Goal: Task Accomplishment & Management: Use online tool/utility

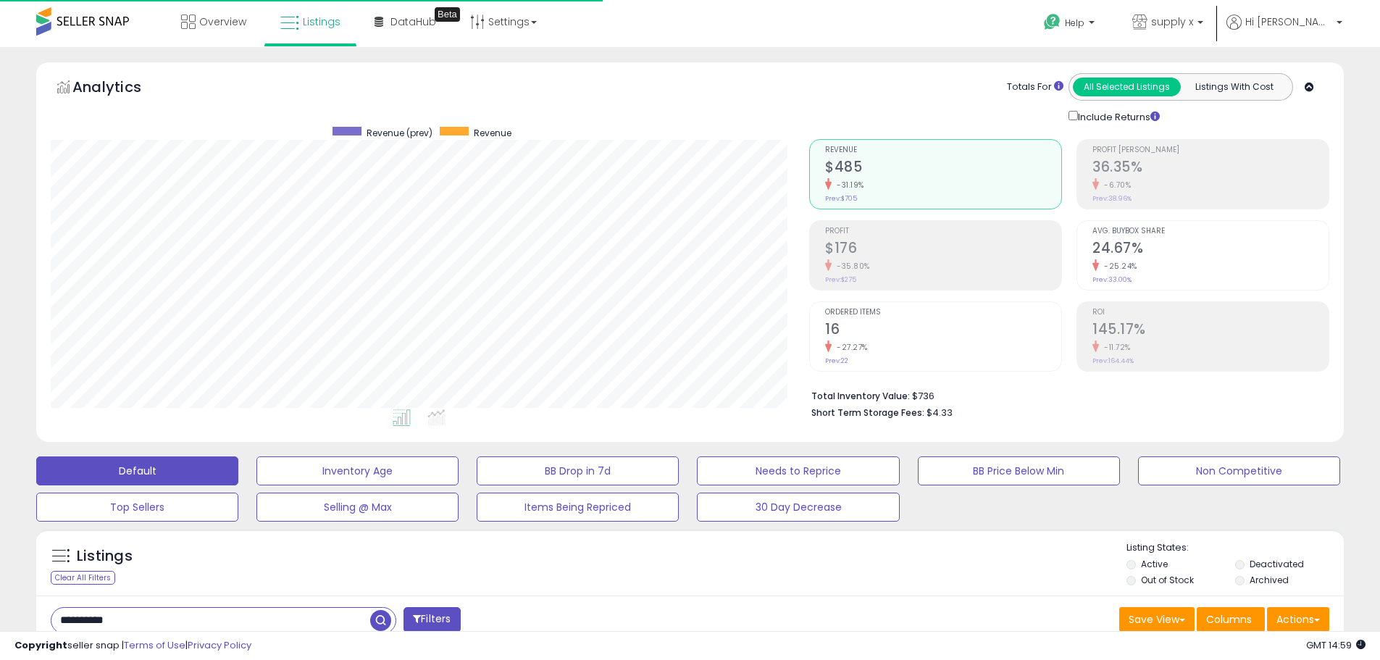
select select "**********"
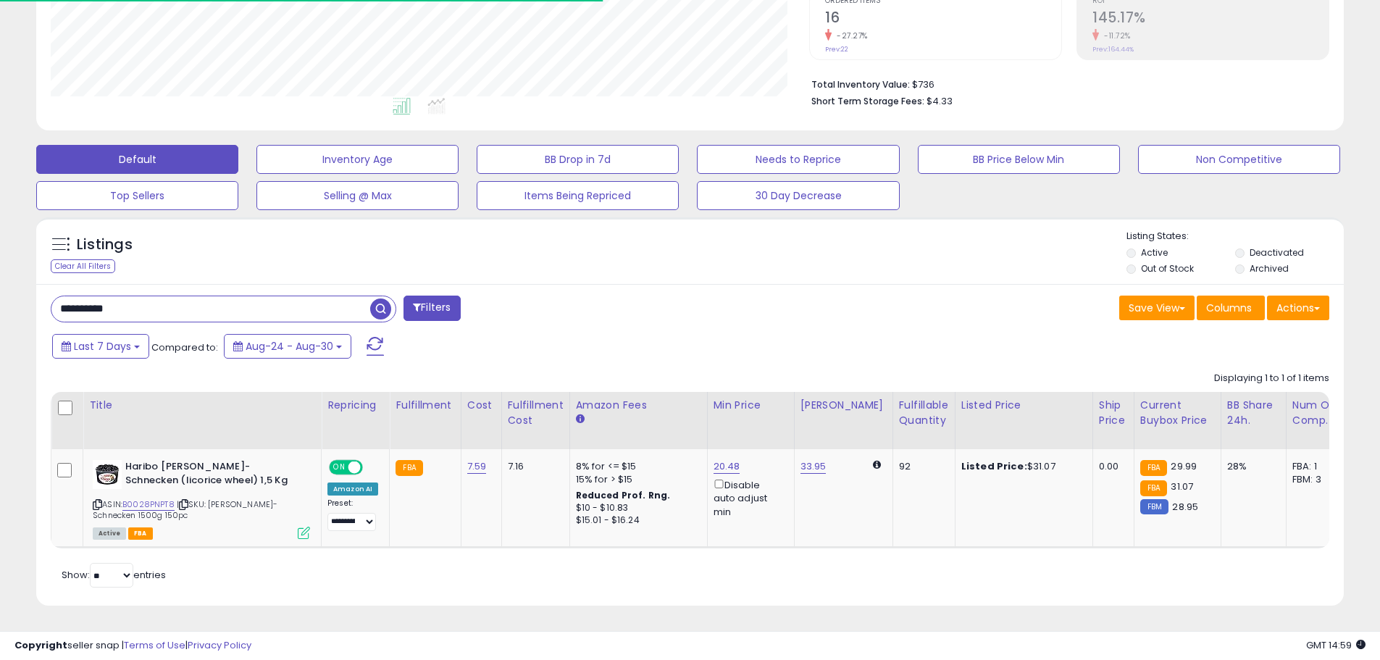
scroll to position [297, 758]
click at [106, 259] on div "Clear All Filters" at bounding box center [83, 266] width 64 height 14
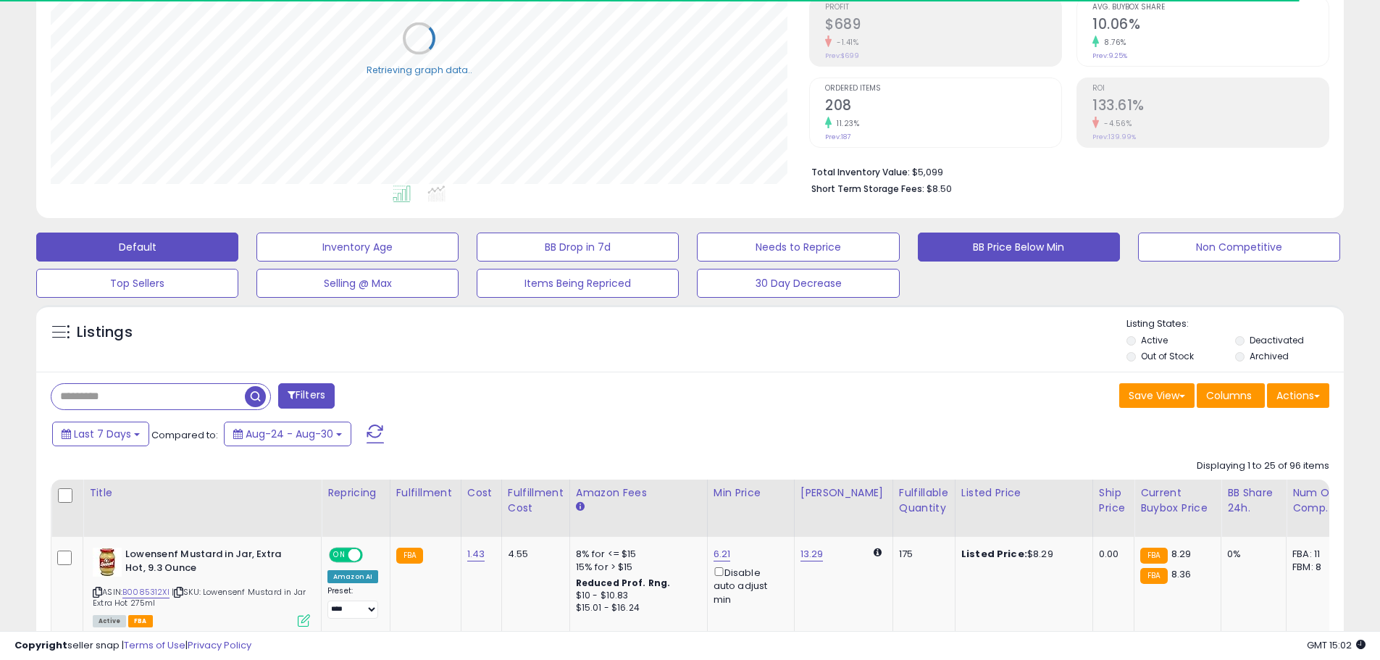
scroll to position [0, 0]
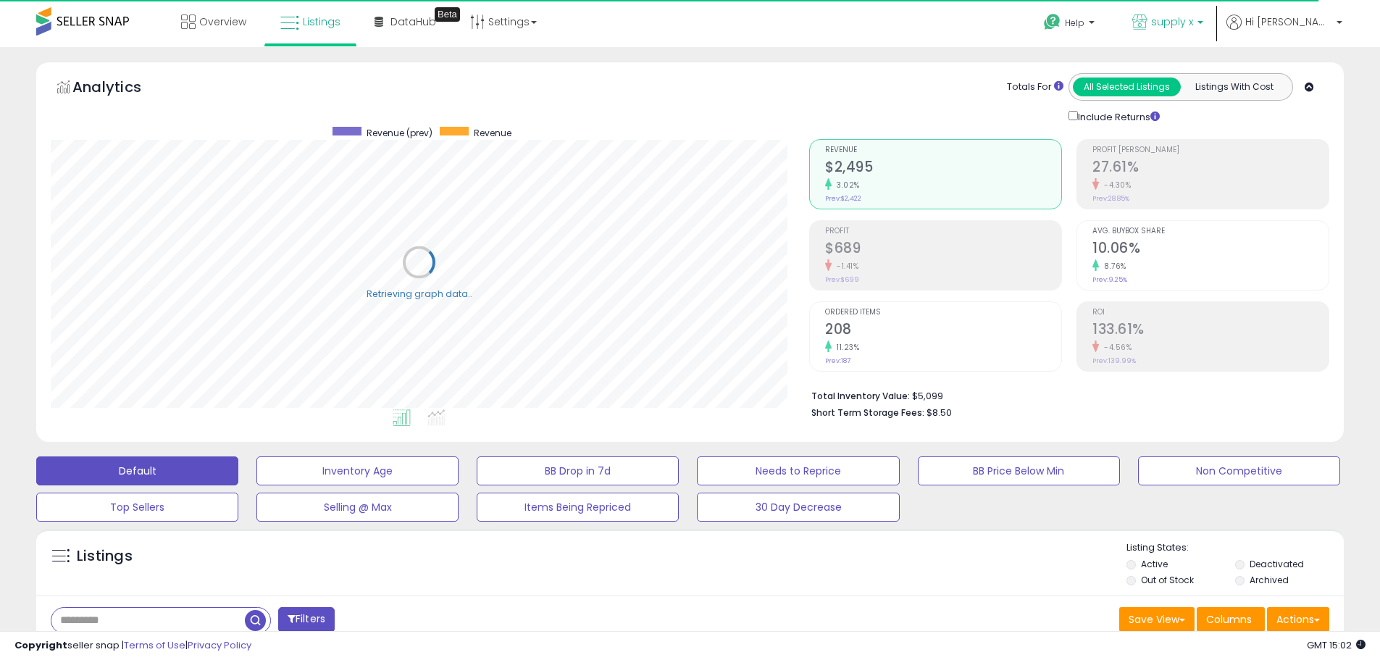
click at [1214, 14] on link "supply x" at bounding box center [1167, 23] width 93 height 47
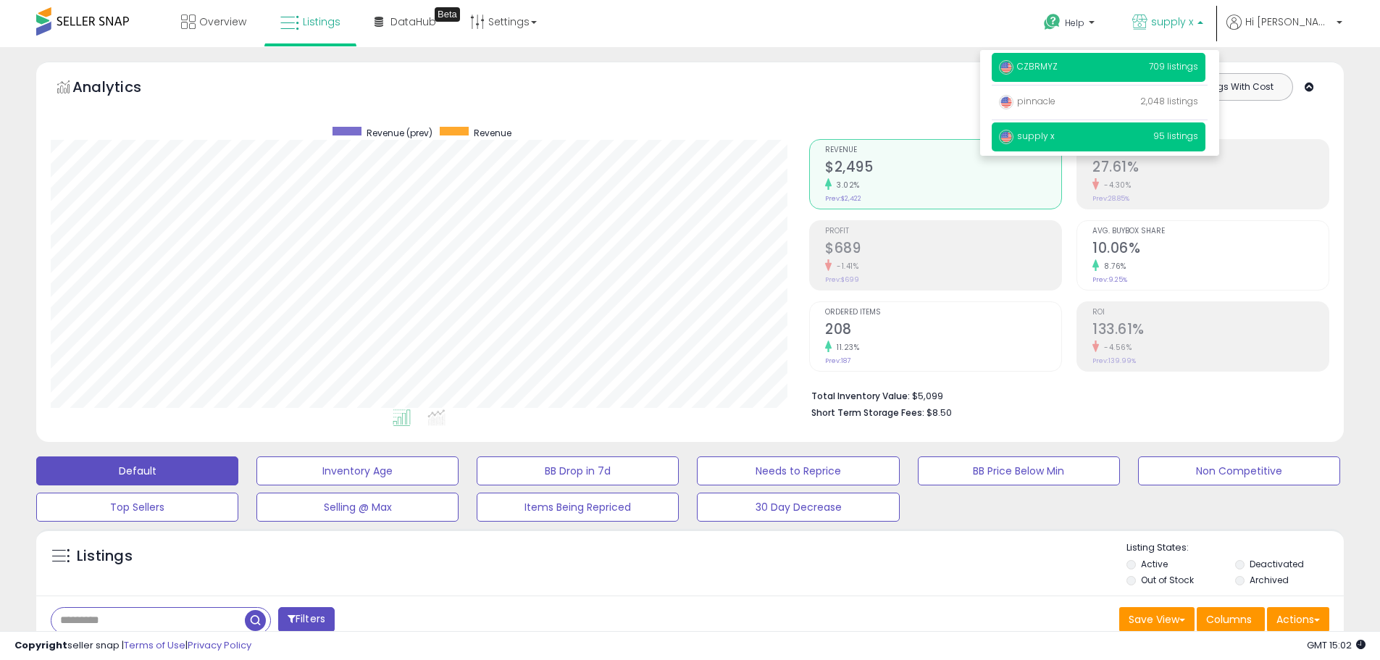
scroll to position [297, 758]
click at [1188, 64] on span "709 listings" at bounding box center [1173, 66] width 49 height 12
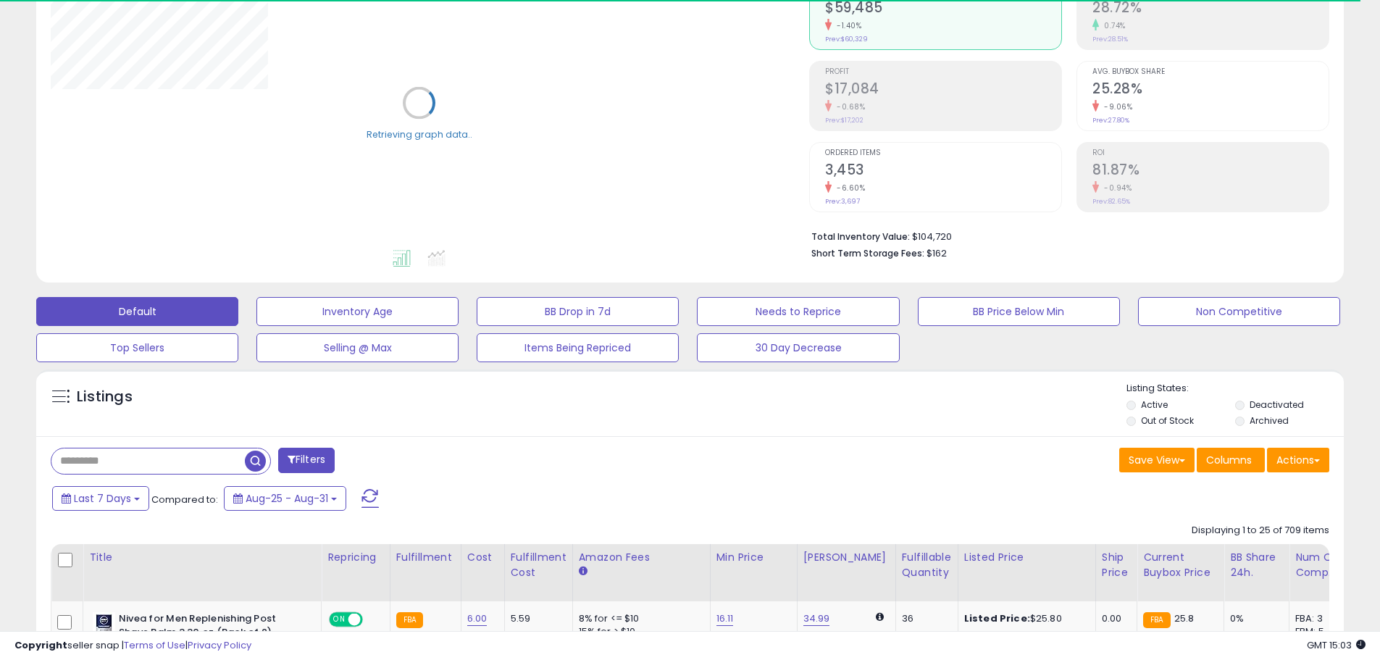
scroll to position [217, 0]
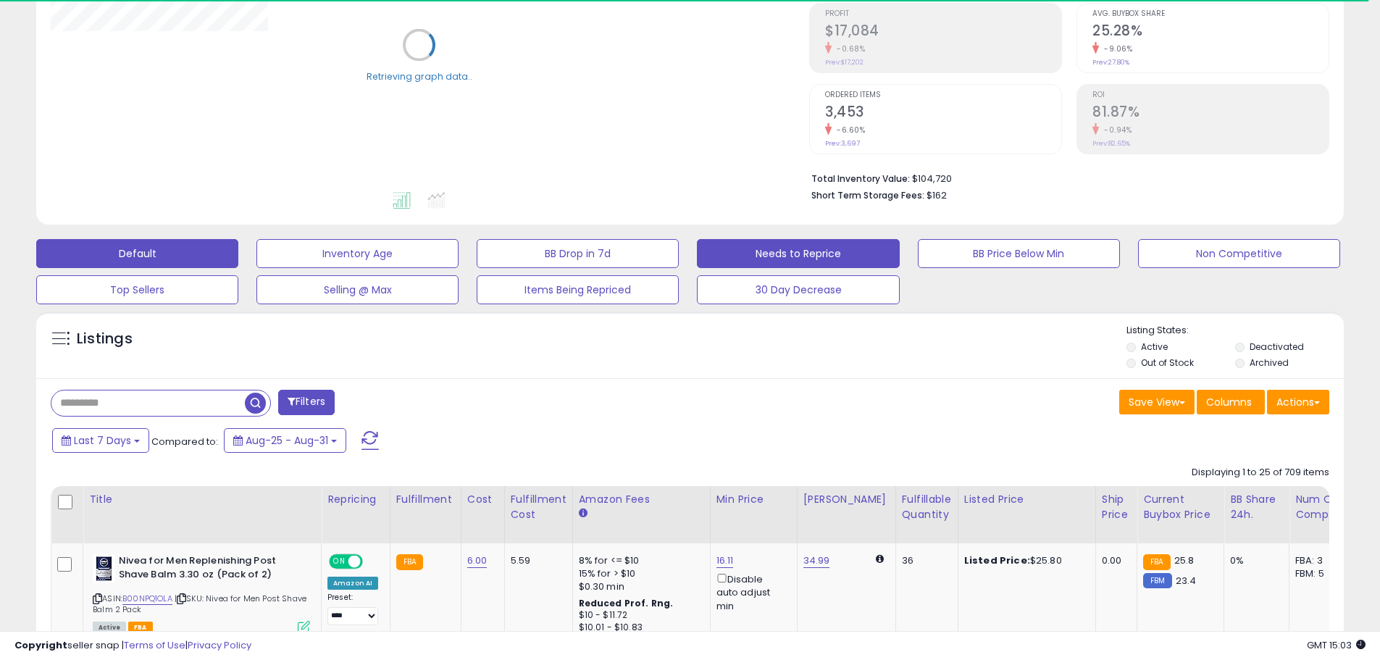
click at [832, 260] on button "Needs to Reprice" at bounding box center [798, 253] width 202 height 29
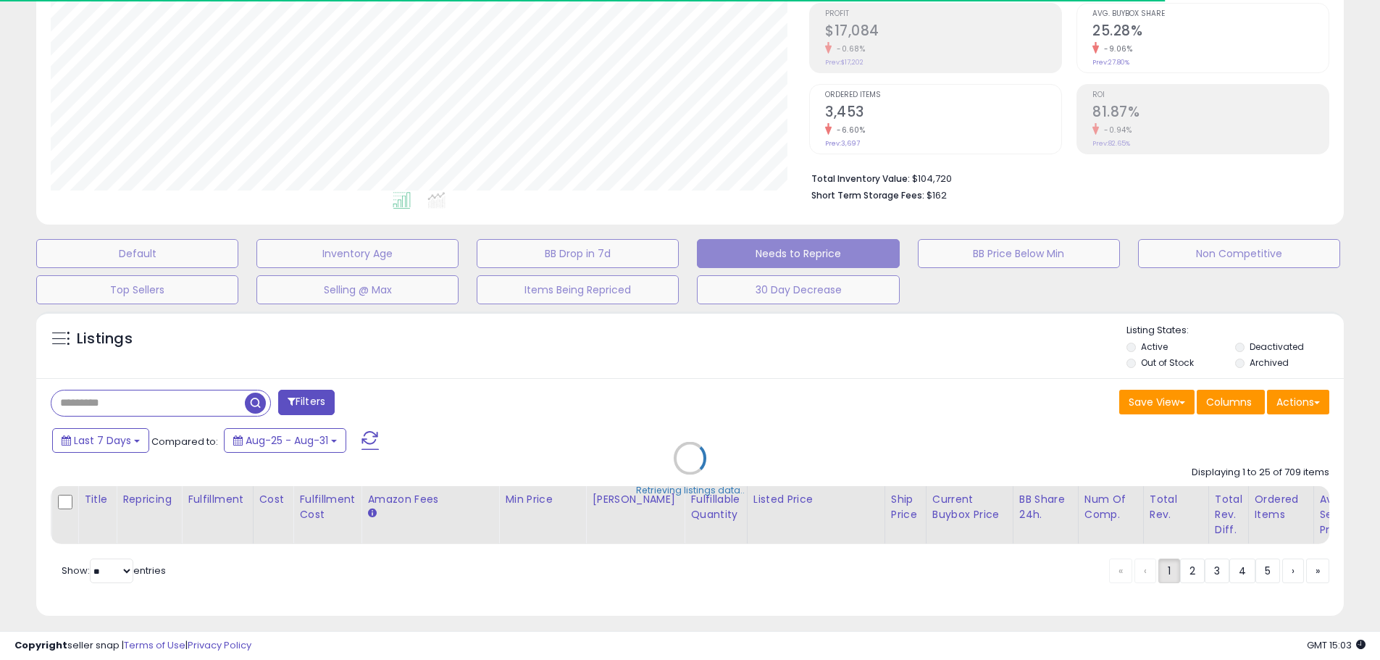
scroll to position [297, 758]
click at [322, 411] on div "Retrieving listings data.." at bounding box center [689, 468] width 1329 height 329
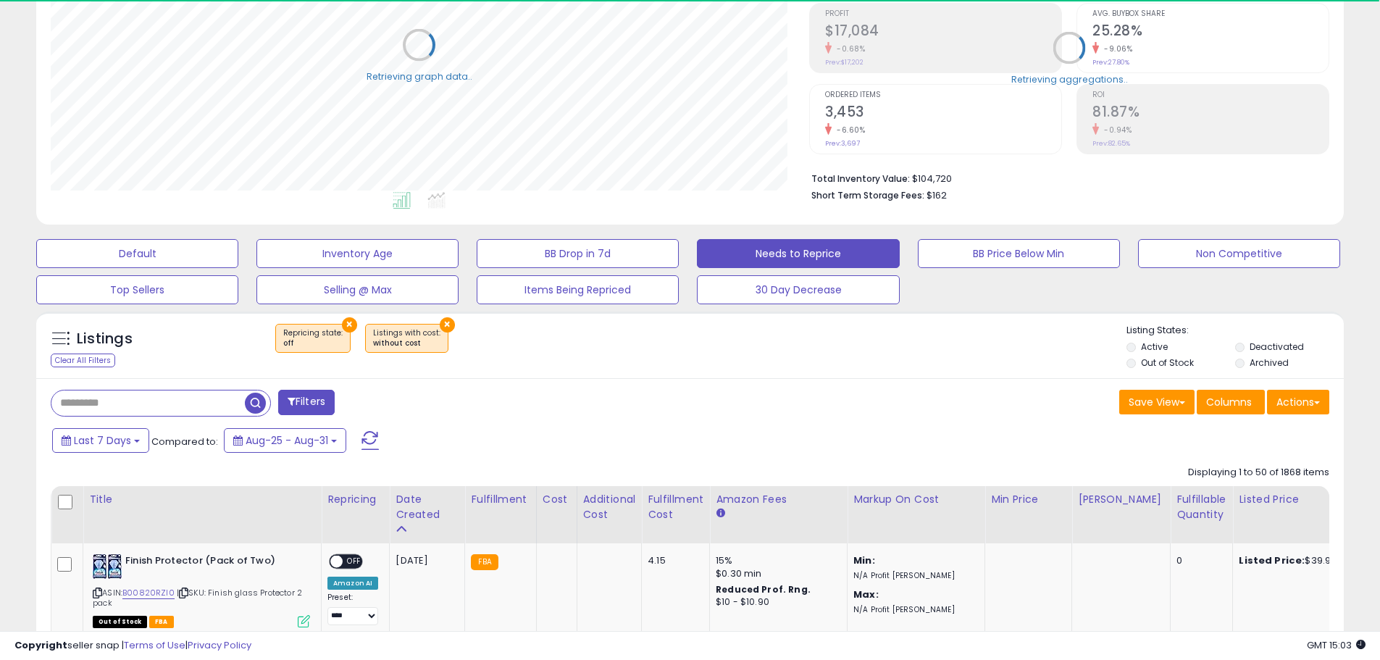
select select "**"
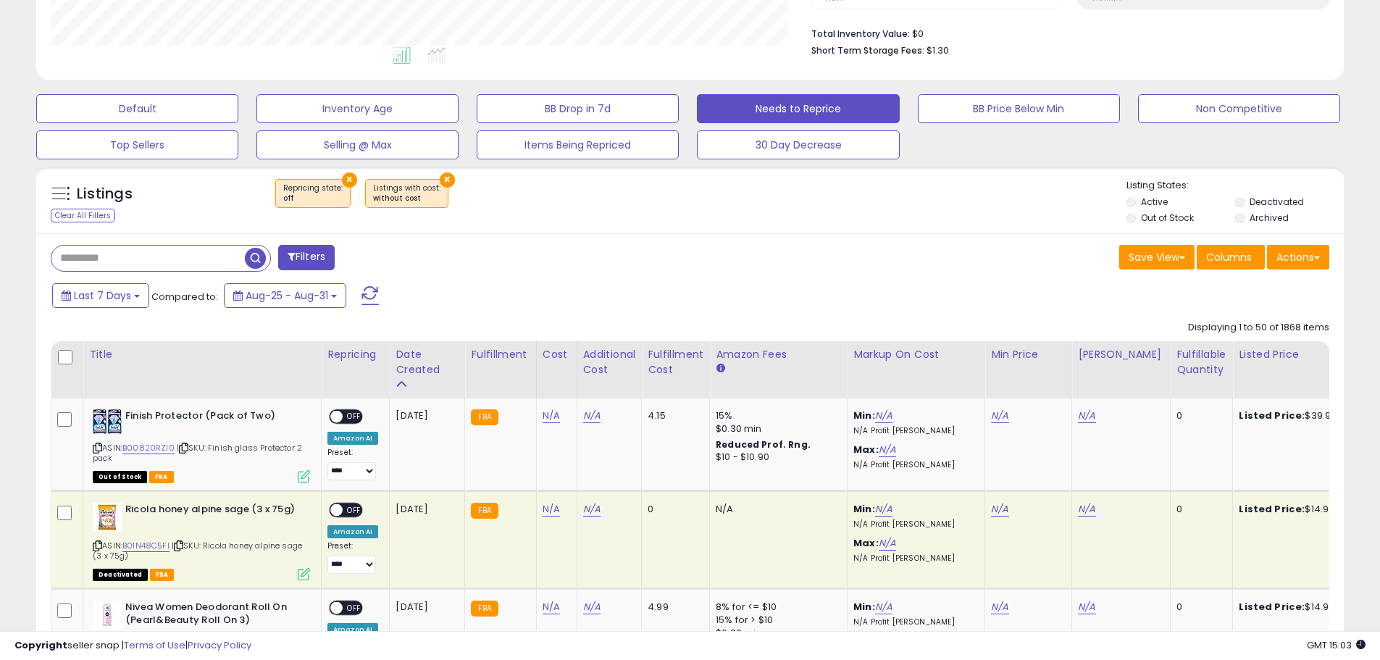
click at [319, 262] on button "Filters" at bounding box center [306, 257] width 56 height 25
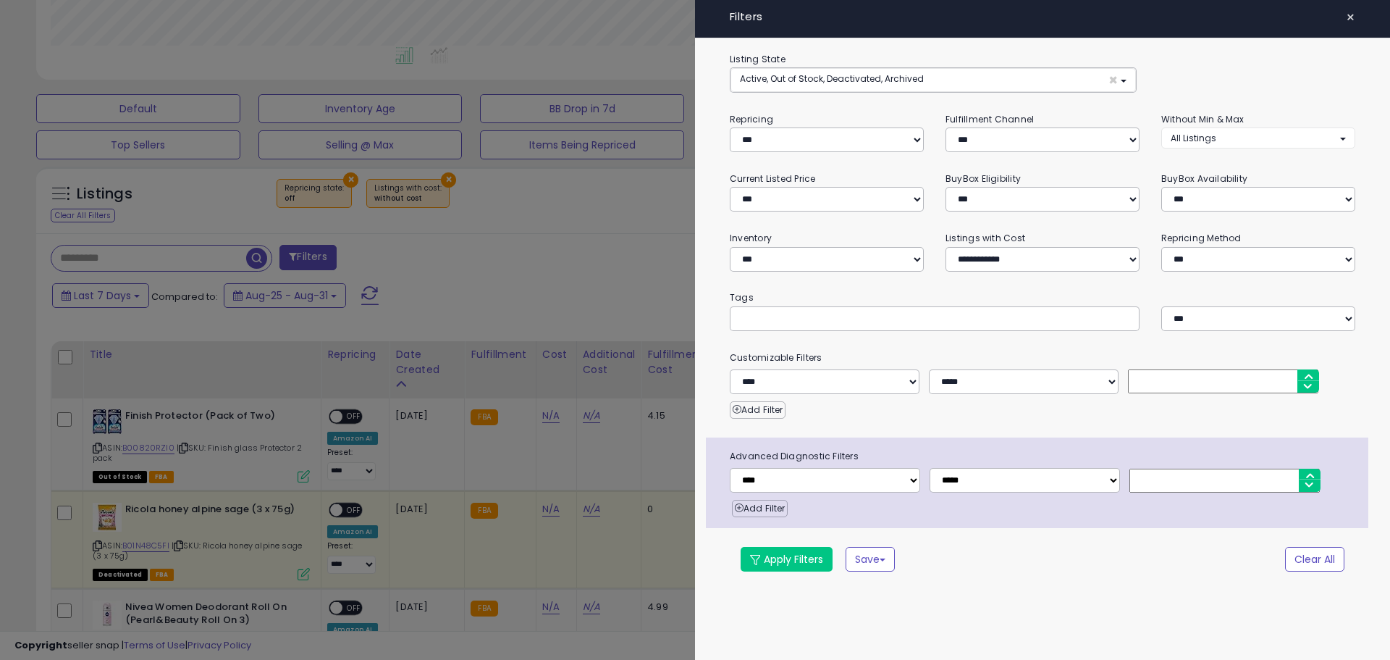
scroll to position [297, 765]
click at [833, 263] on select "**********" at bounding box center [827, 259] width 194 height 25
select select "**********"
click at [730, 247] on select "**********" at bounding box center [827, 259] width 194 height 25
click at [814, 560] on button "Apply Filters" at bounding box center [787, 559] width 92 height 25
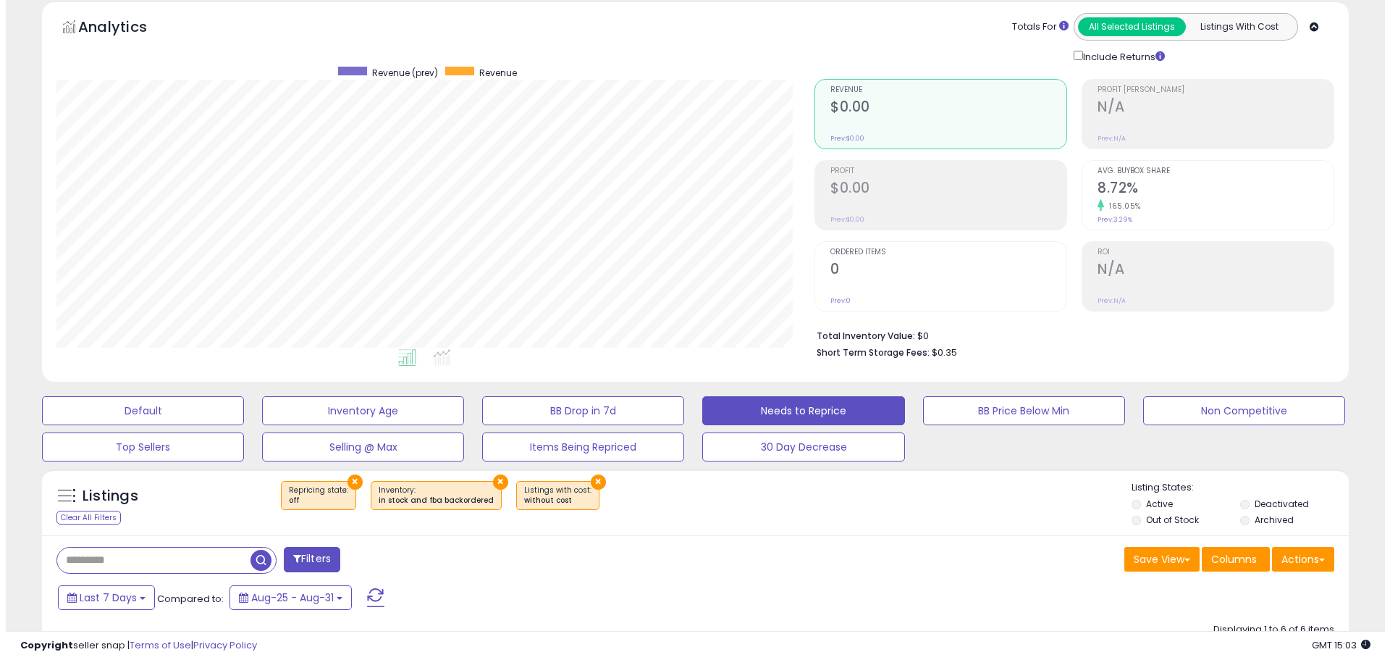
scroll to position [0, 0]
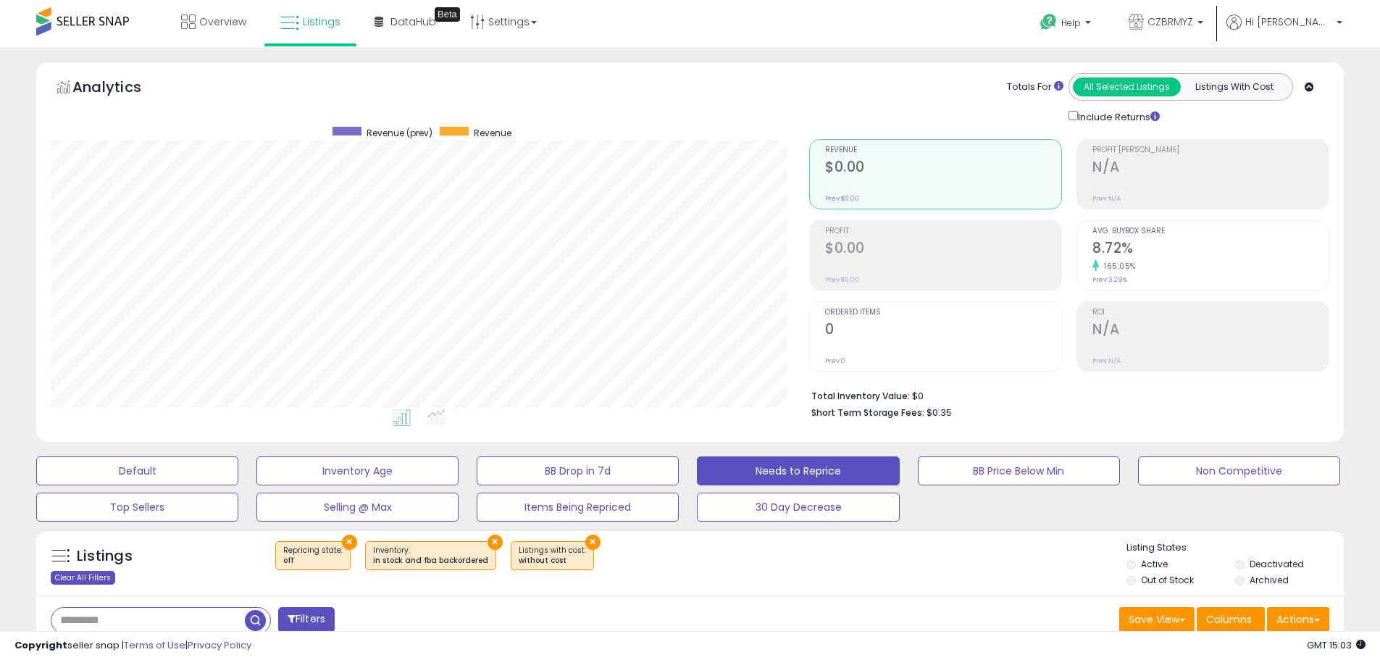
click at [99, 576] on div "Clear All Filters" at bounding box center [83, 578] width 64 height 14
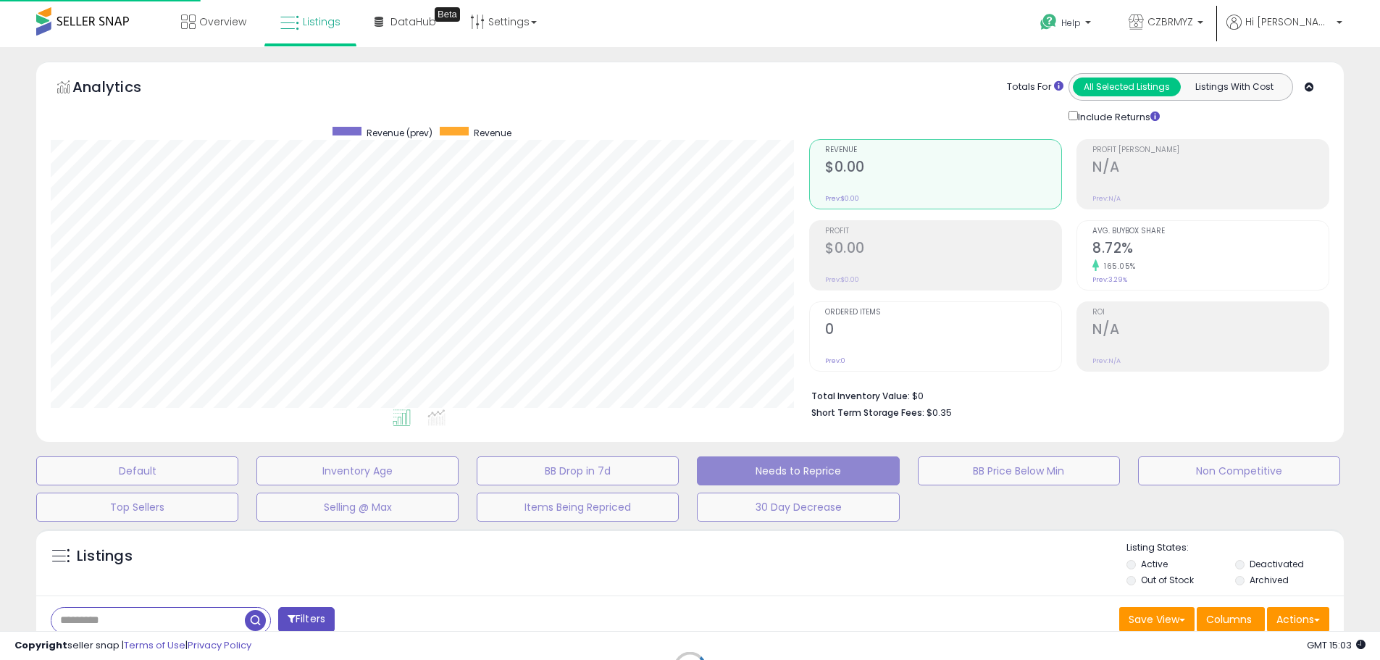
scroll to position [297, 765]
click at [1017, 486] on div "Default Inventory Age BB Drop in 7d Needs to Reprice BB Price Below Min Non Com…" at bounding box center [695, 485] width 1354 height 72
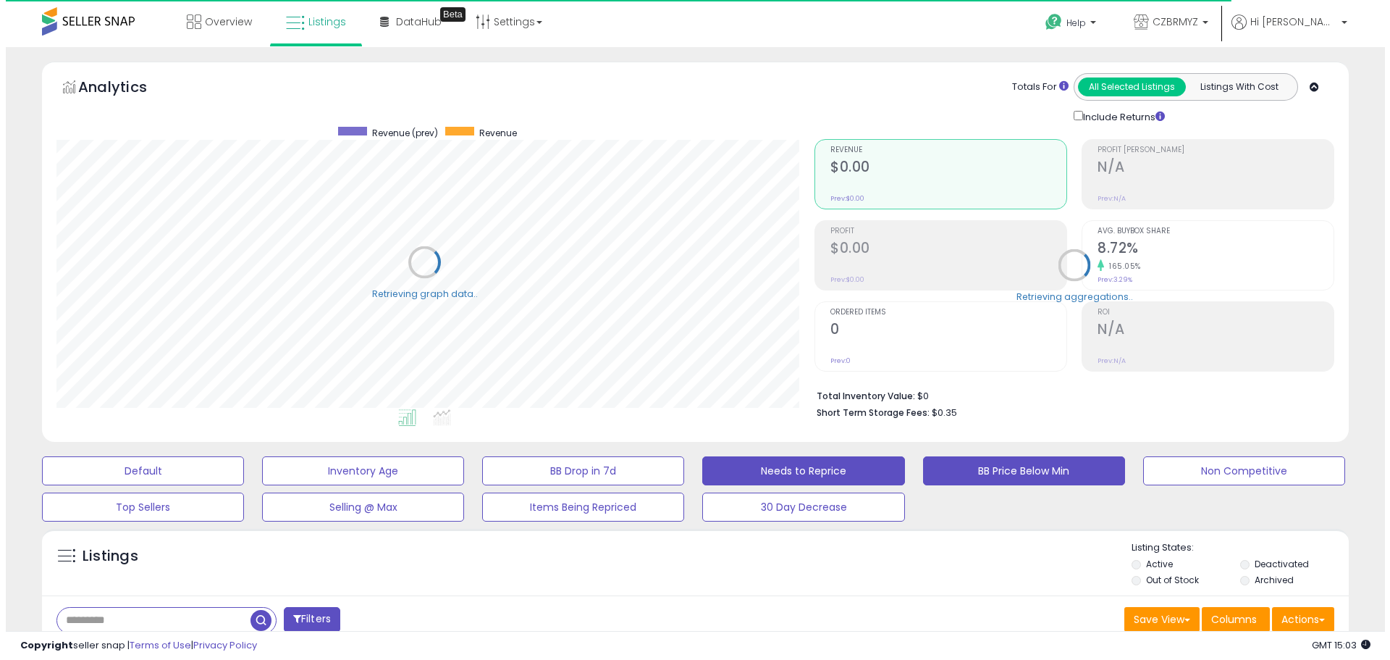
scroll to position [723863, 723402]
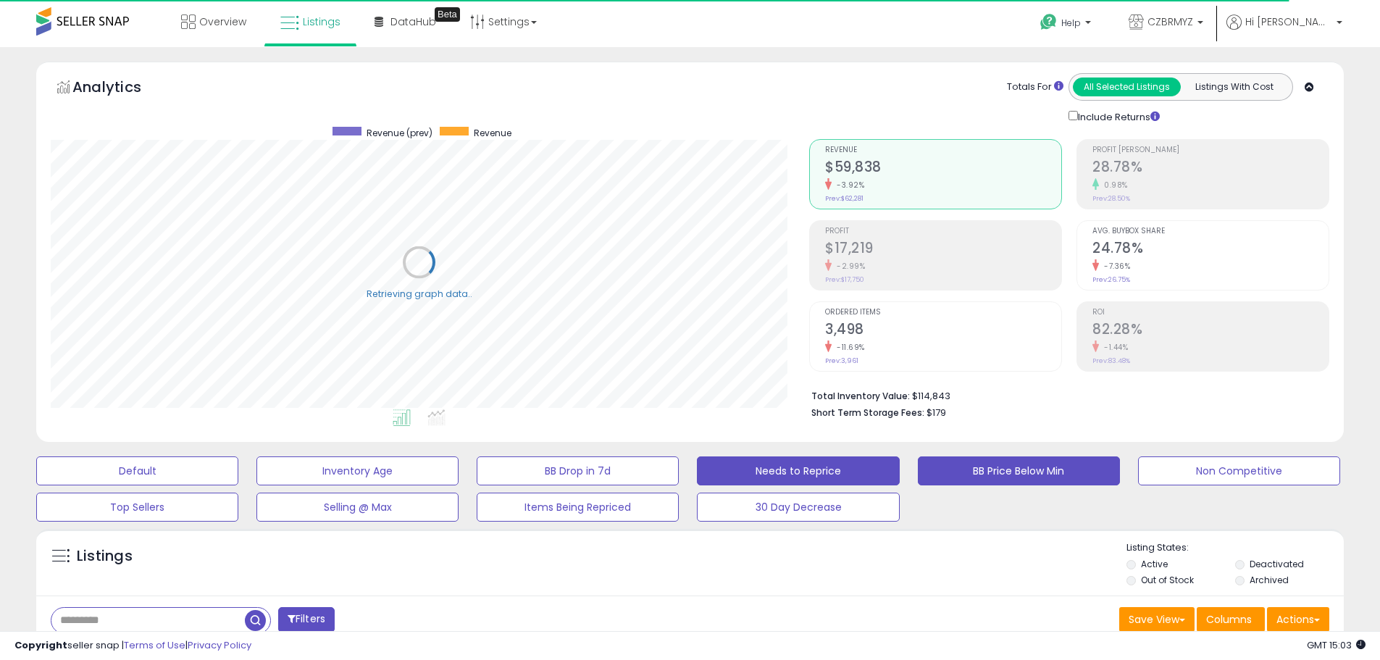
click at [1013, 463] on button "BB Price Below Min" at bounding box center [1019, 470] width 202 height 29
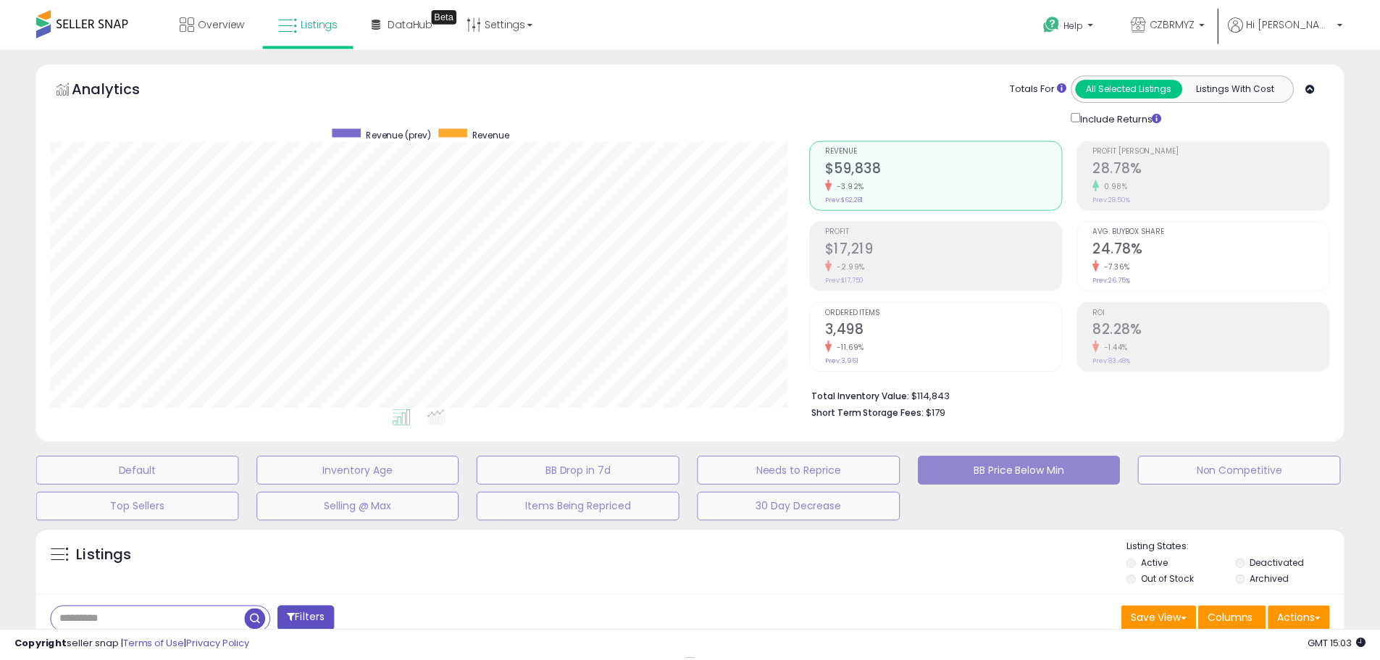
scroll to position [297, 765]
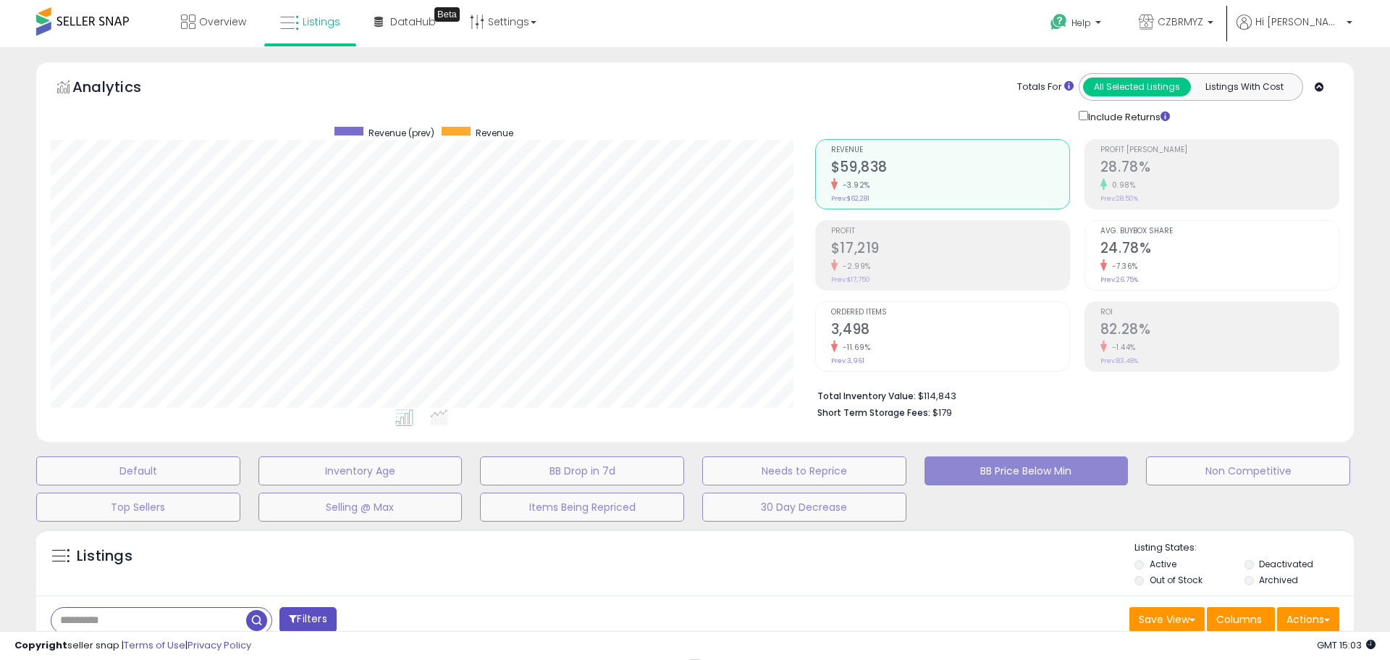
select select "**"
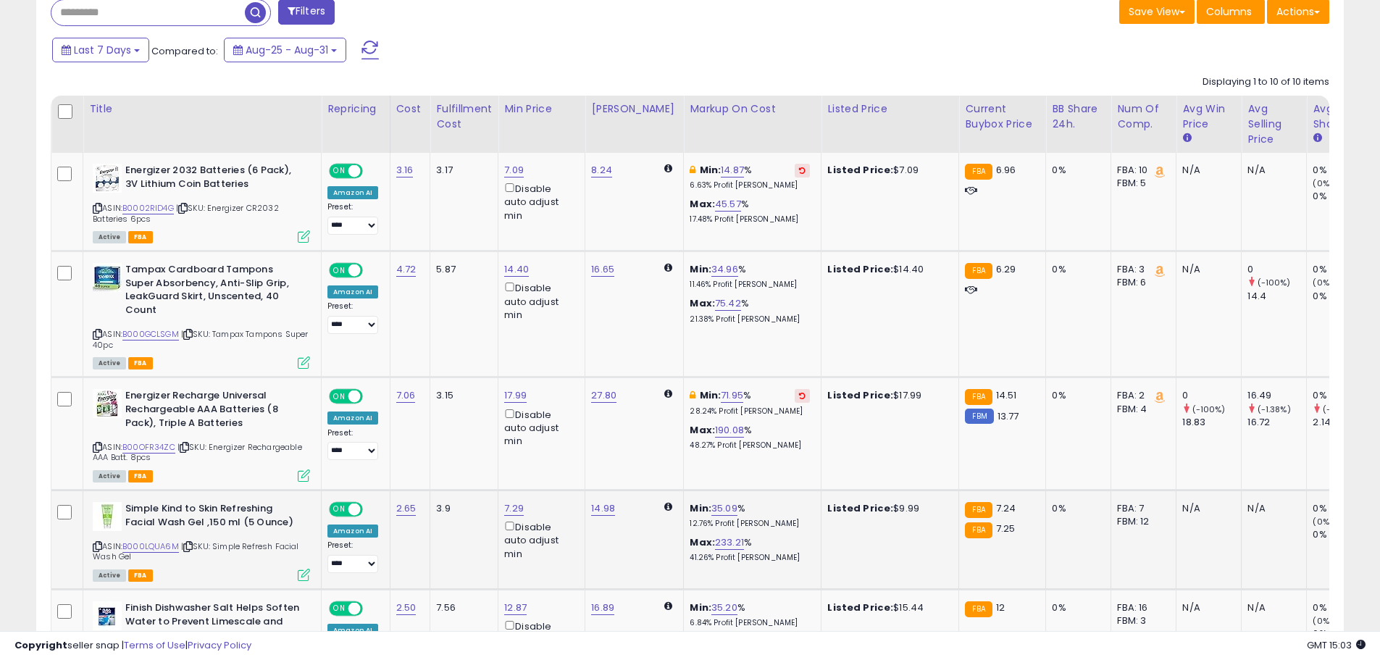
scroll to position [0, 0]
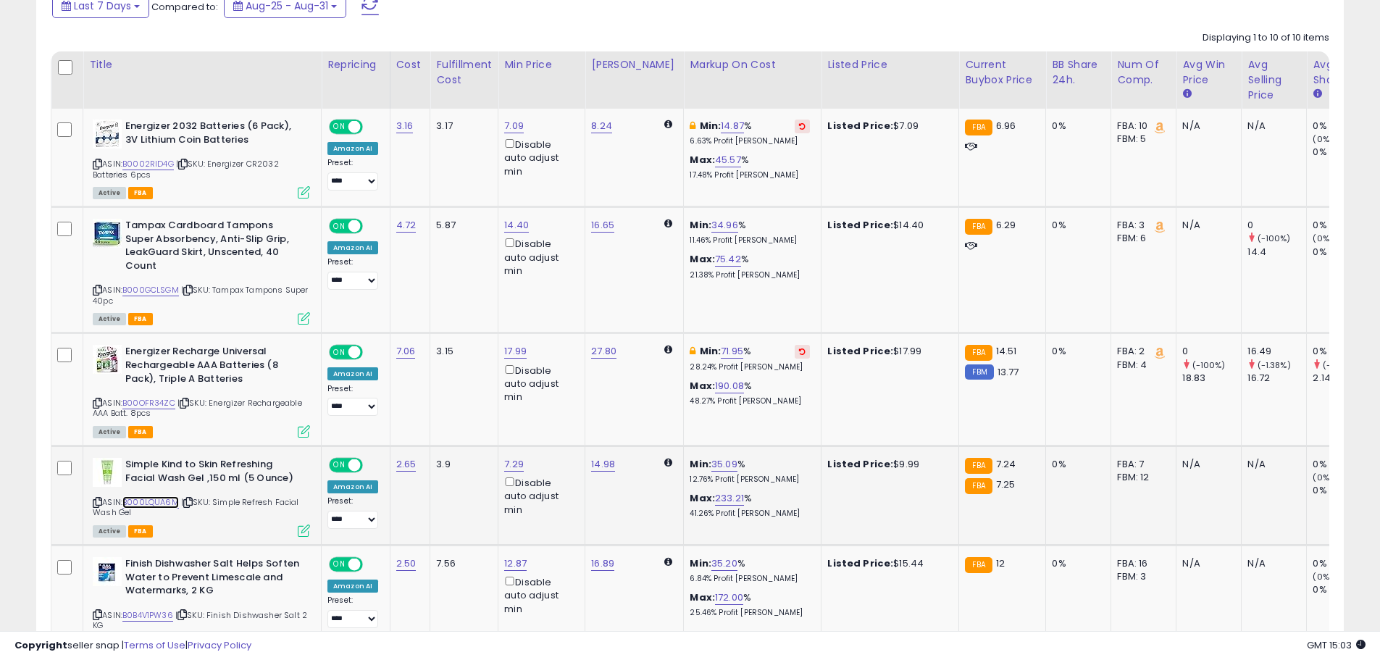
click at [159, 500] on link "B000LQUA6M" at bounding box center [150, 502] width 56 height 12
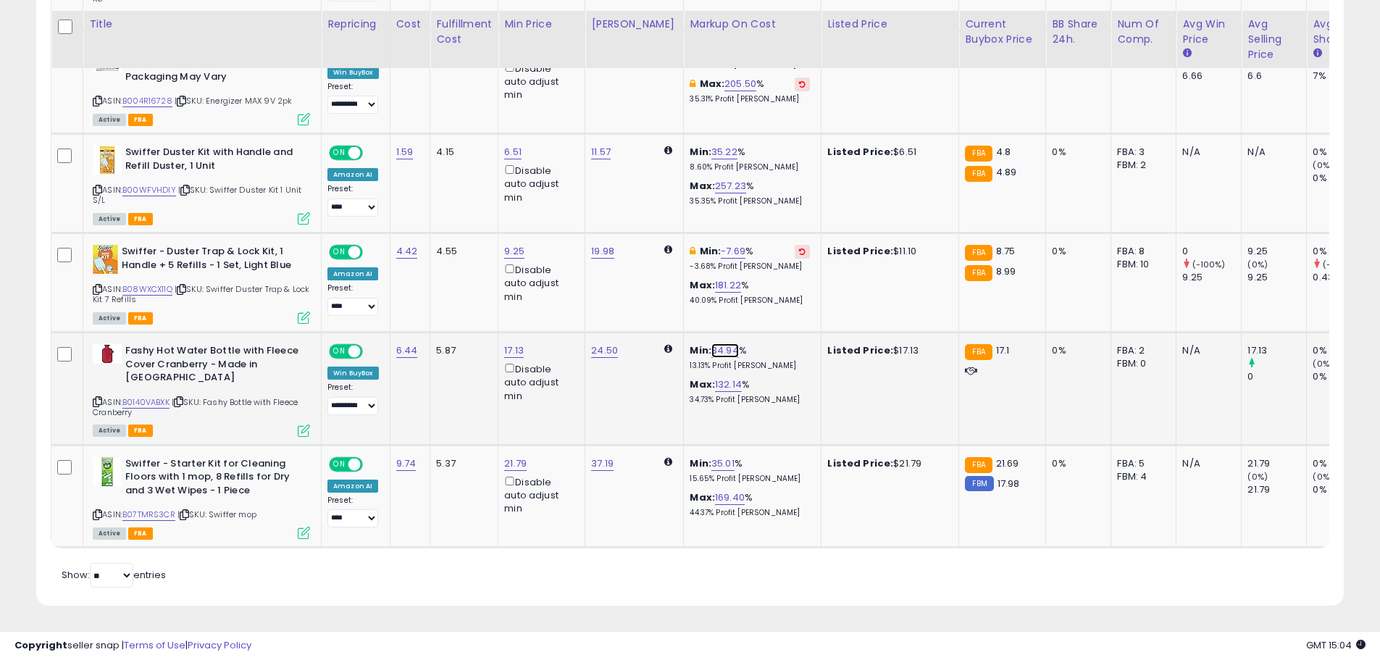
click at [711, 343] on link "34.94" at bounding box center [725, 350] width 28 height 14
type input "**"
click button "submit" at bounding box center [753, 299] width 25 height 22
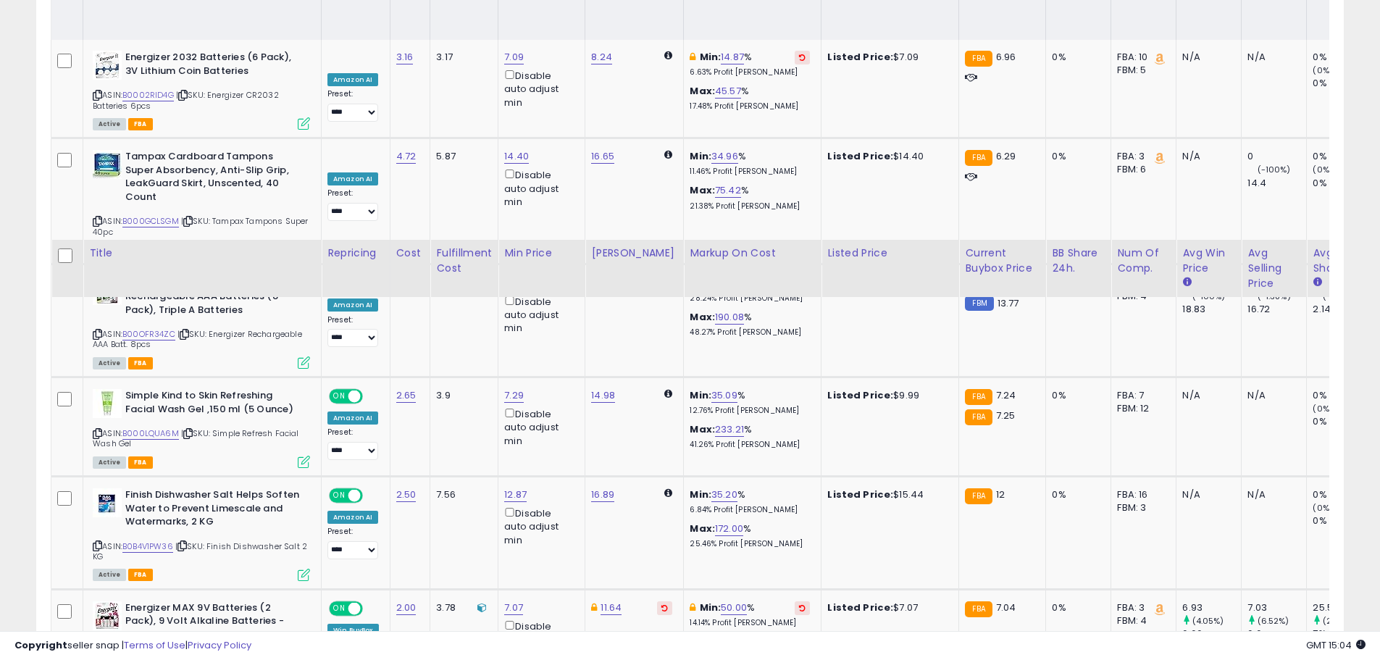
scroll to position [710, 0]
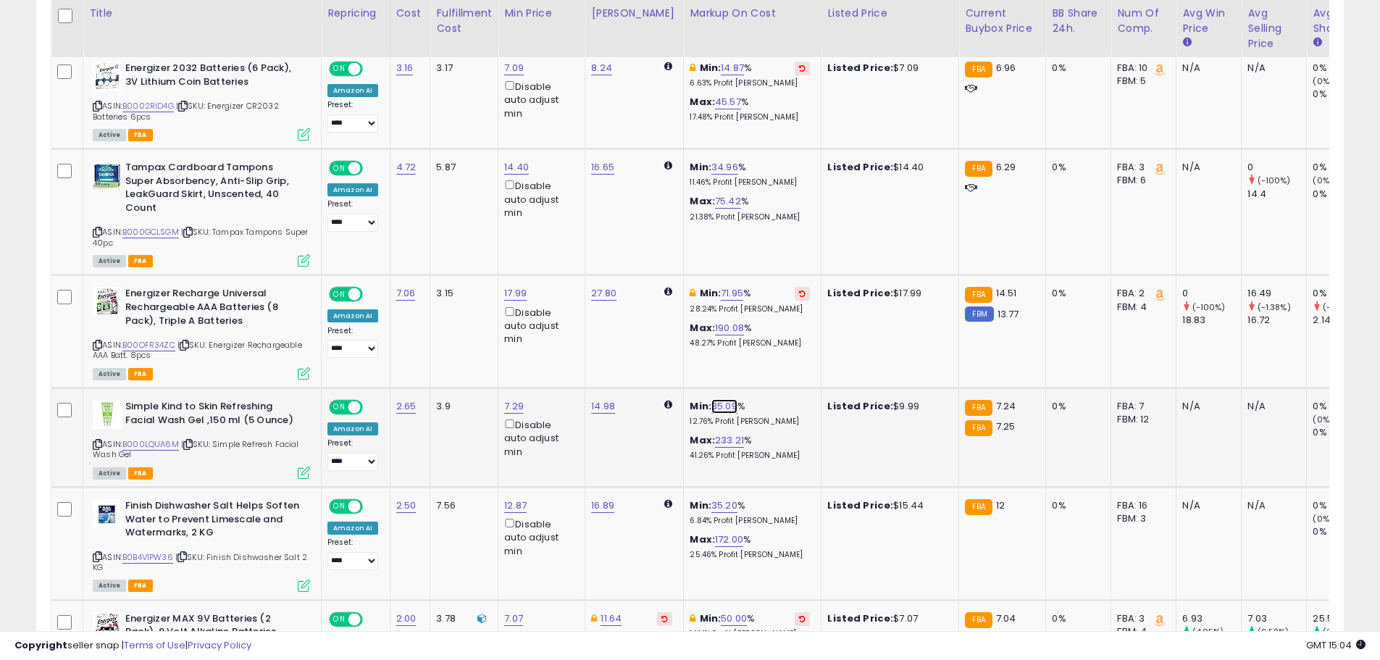
click at [711, 403] on link "35.09" at bounding box center [724, 406] width 26 height 14
type input "**"
click button "submit" at bounding box center [753, 355] width 25 height 22
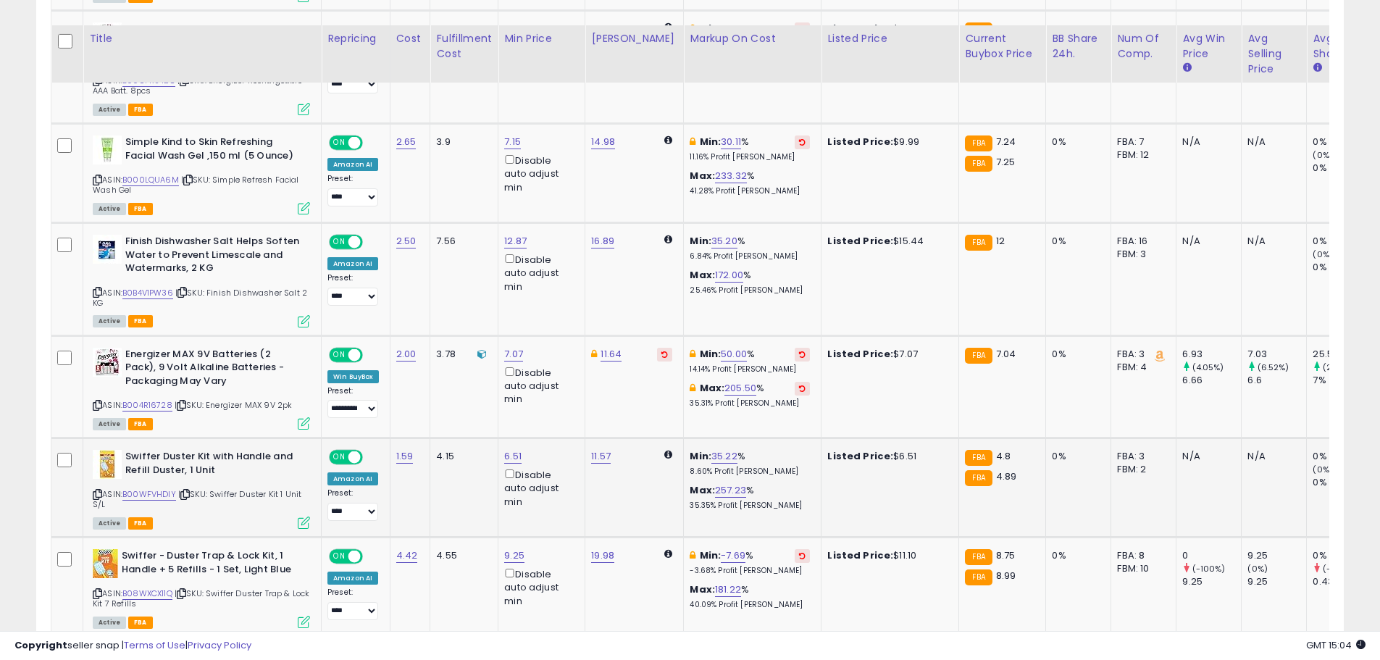
scroll to position [999, 0]
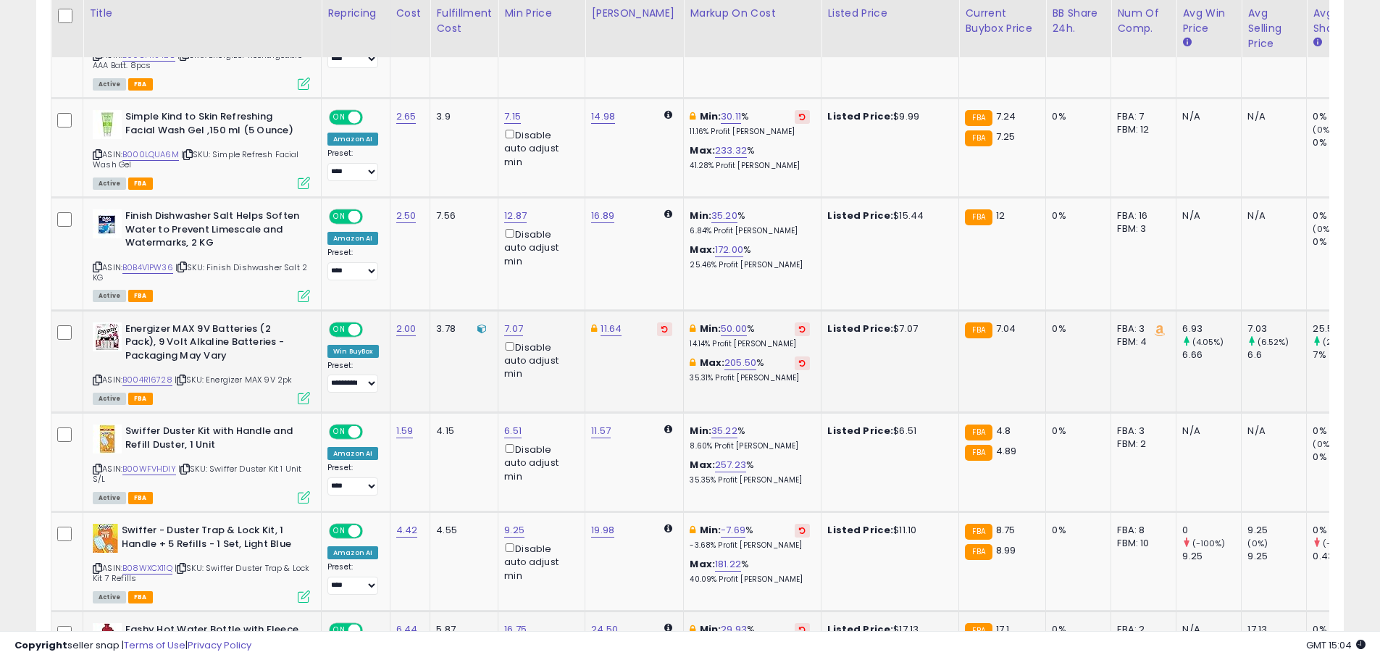
click at [95, 378] on icon at bounding box center [97, 380] width 9 height 8
click at [799, 329] on icon at bounding box center [802, 328] width 7 height 7
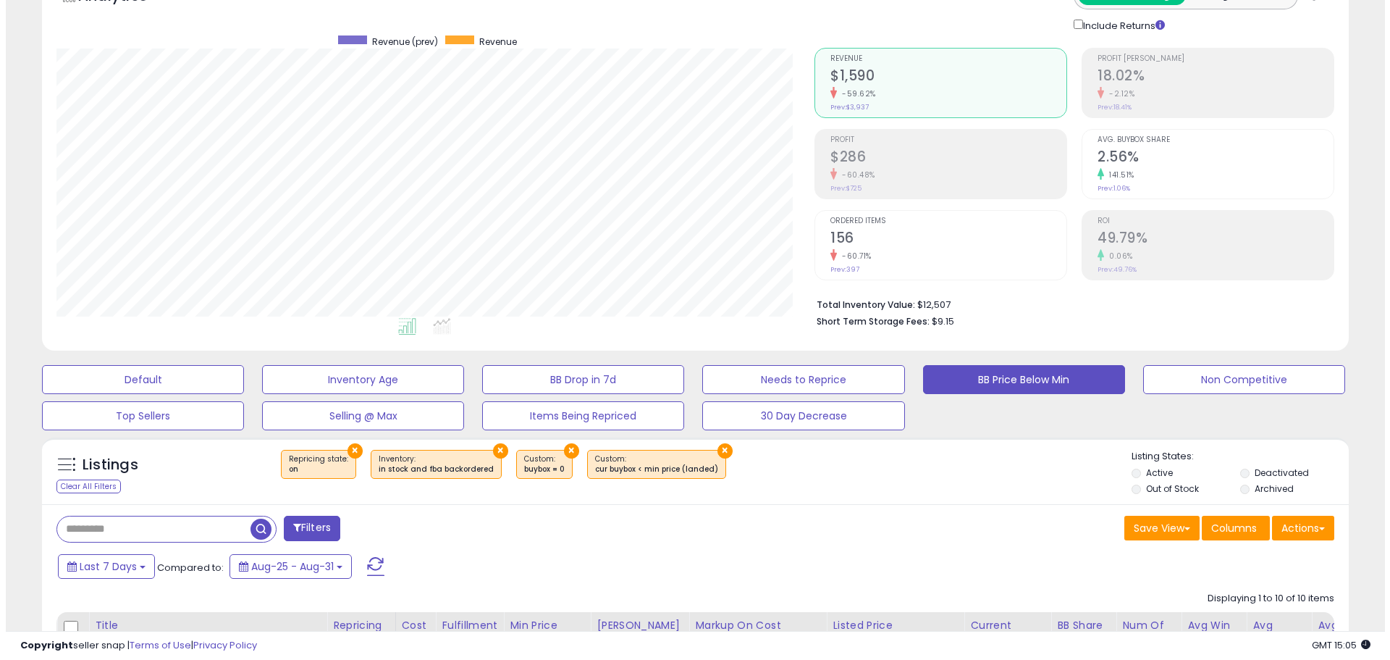
scroll to position [0, 0]
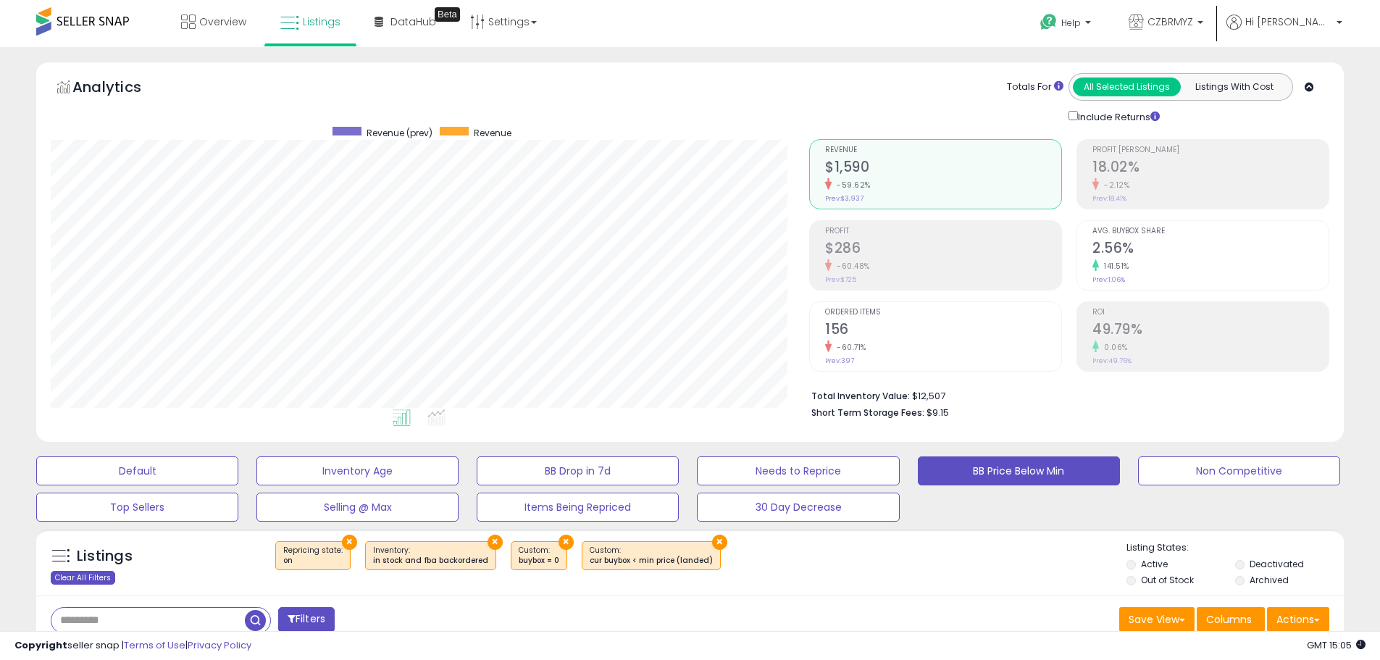
click at [81, 574] on div "Clear All Filters" at bounding box center [83, 578] width 64 height 14
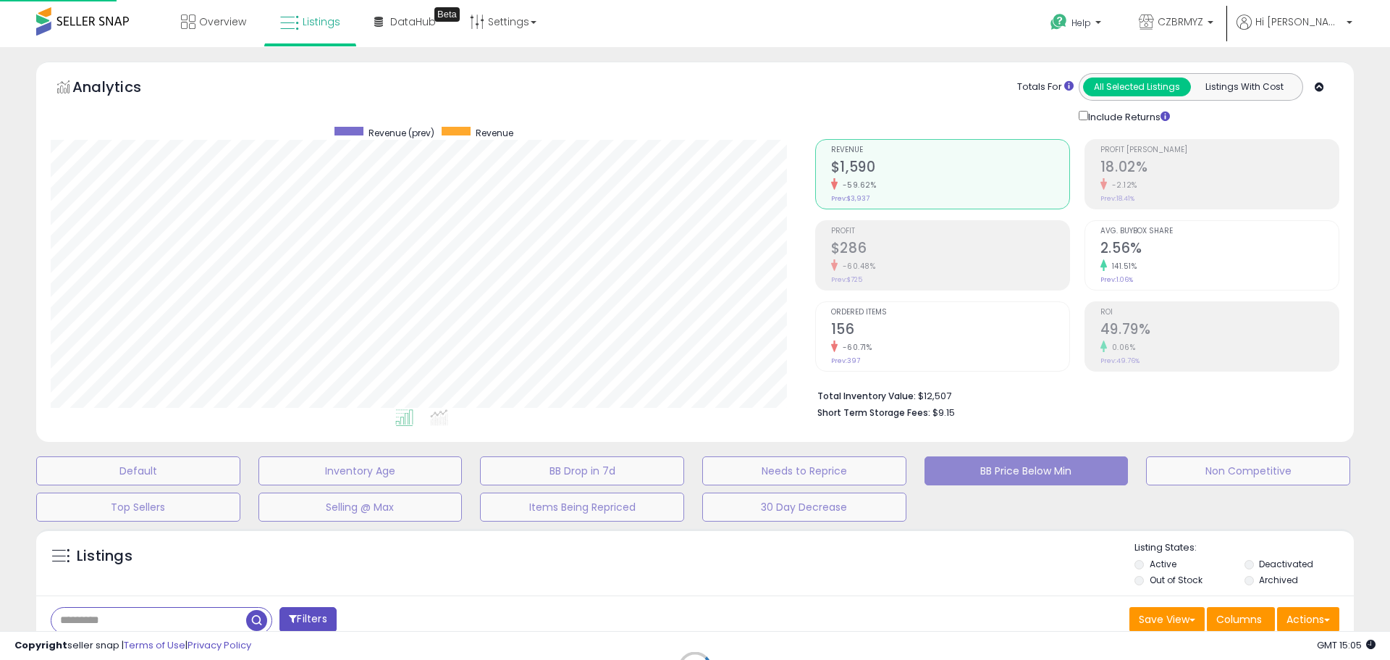
scroll to position [297, 765]
